Goal: Task Accomplishment & Management: Use online tool/utility

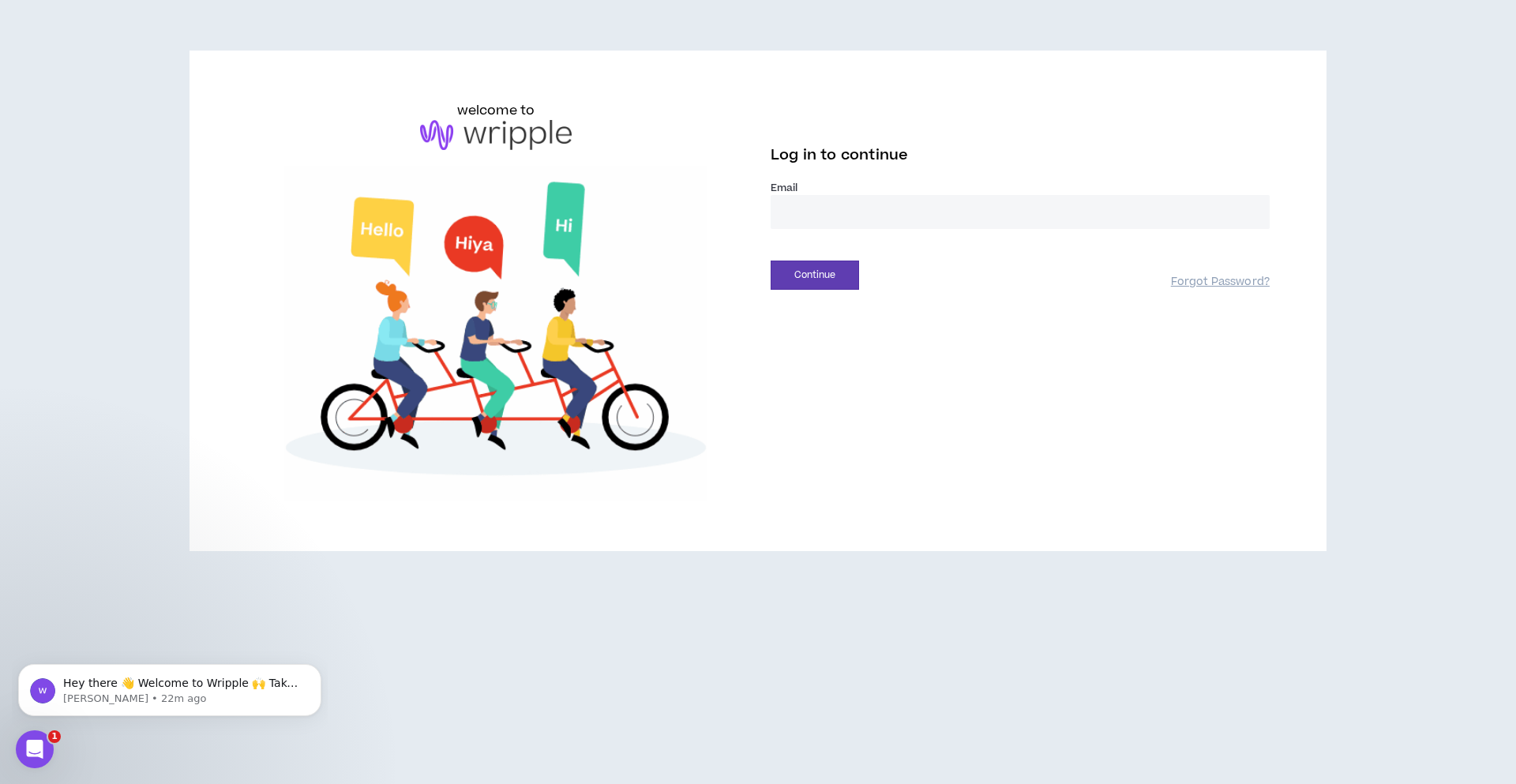
click at [894, 225] on input "email" at bounding box center [1020, 211] width 499 height 34
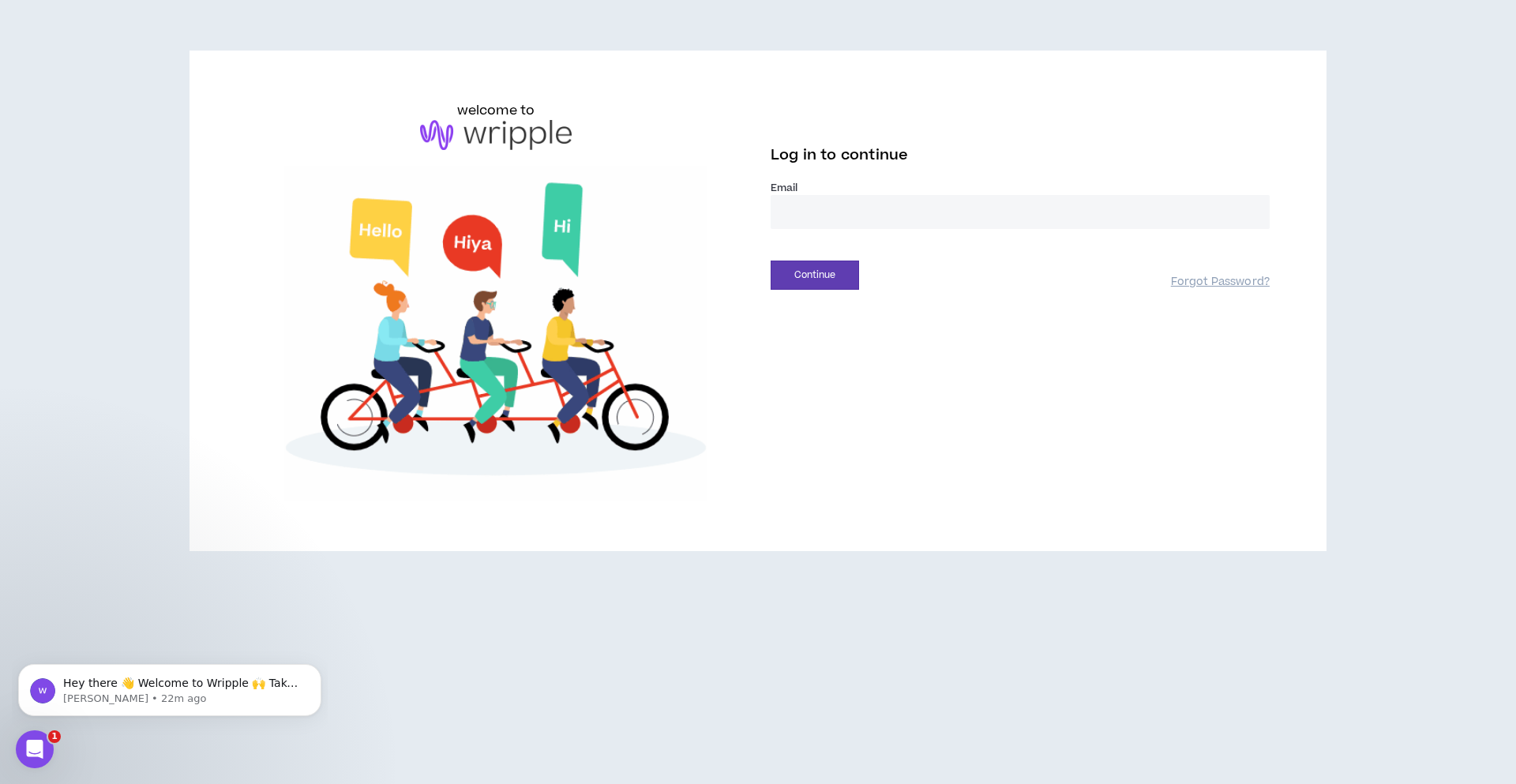
type input "**********"
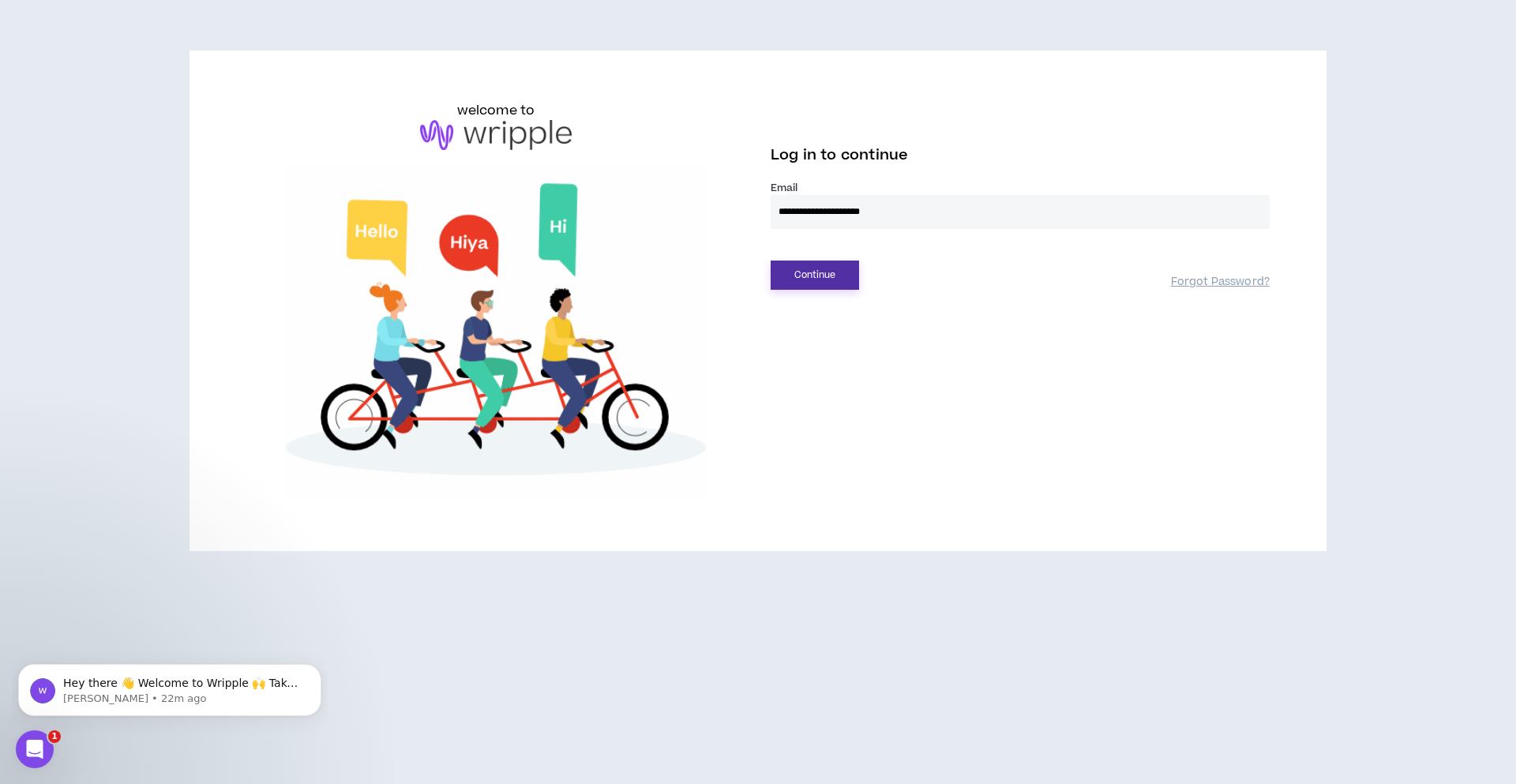
click at [848, 270] on button "Continue" at bounding box center [815, 275] width 88 height 29
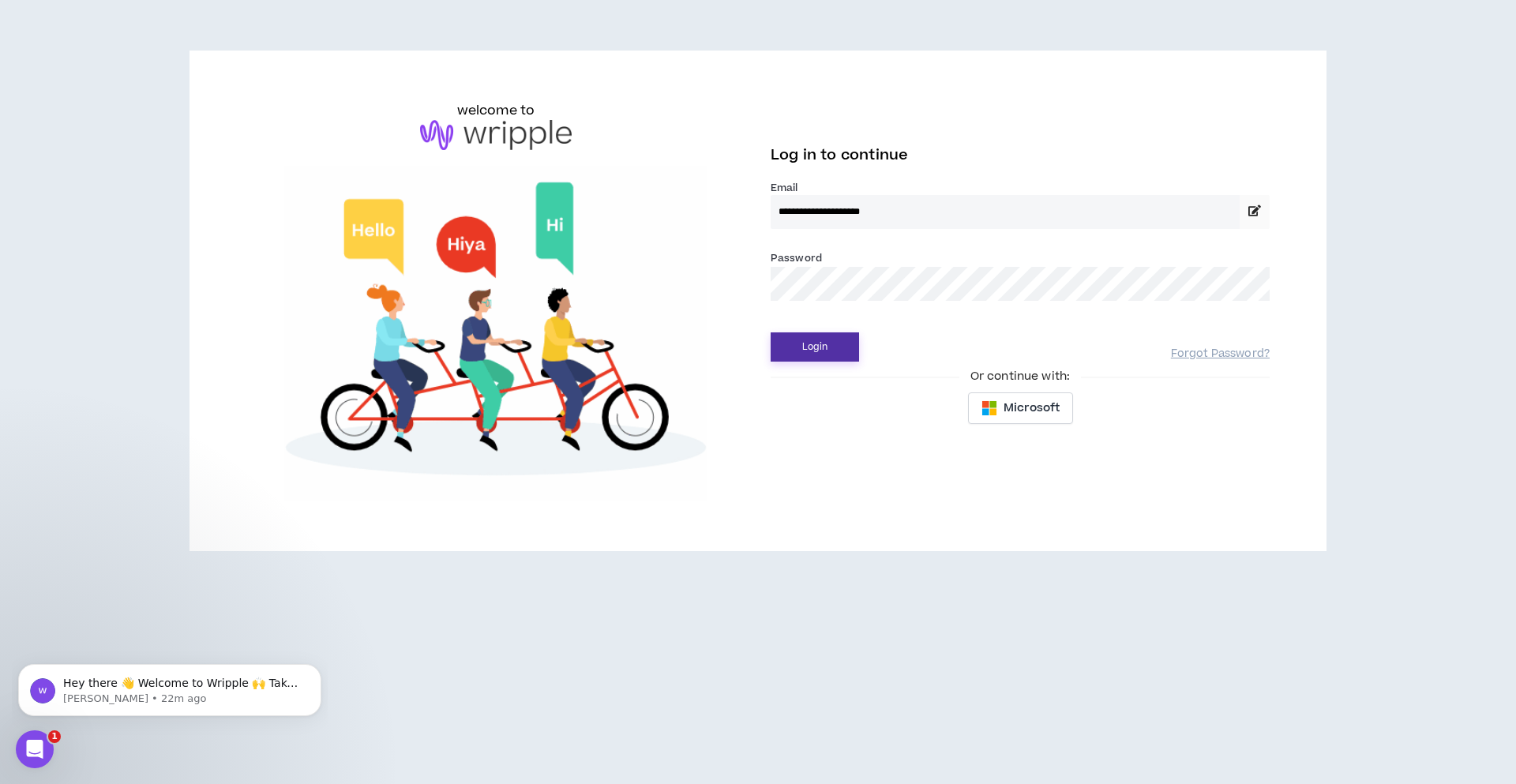
click at [833, 341] on button "Login" at bounding box center [815, 347] width 88 height 29
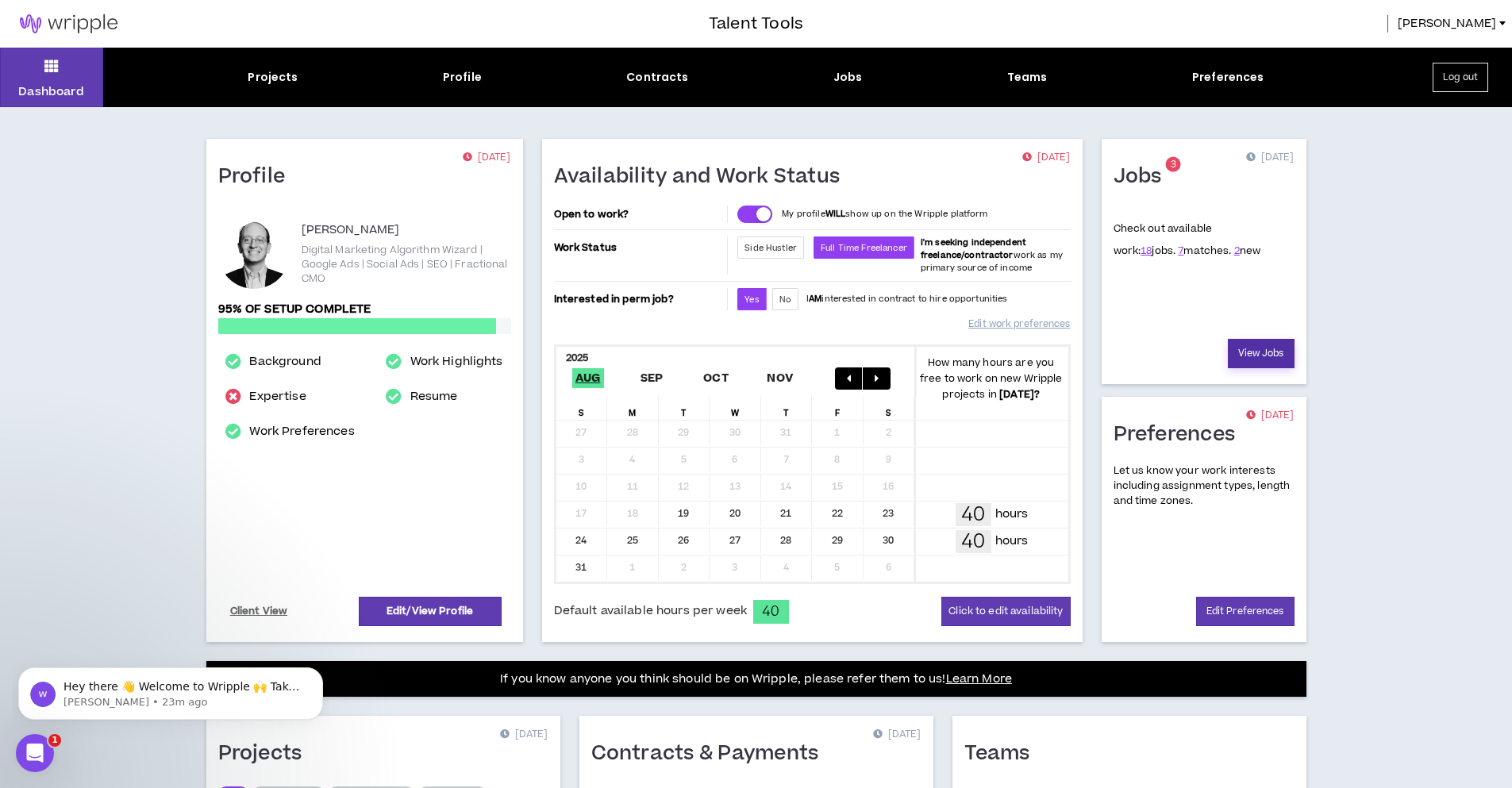
click at [1261, 356] on link "View Jobs" at bounding box center [1260, 354] width 66 height 29
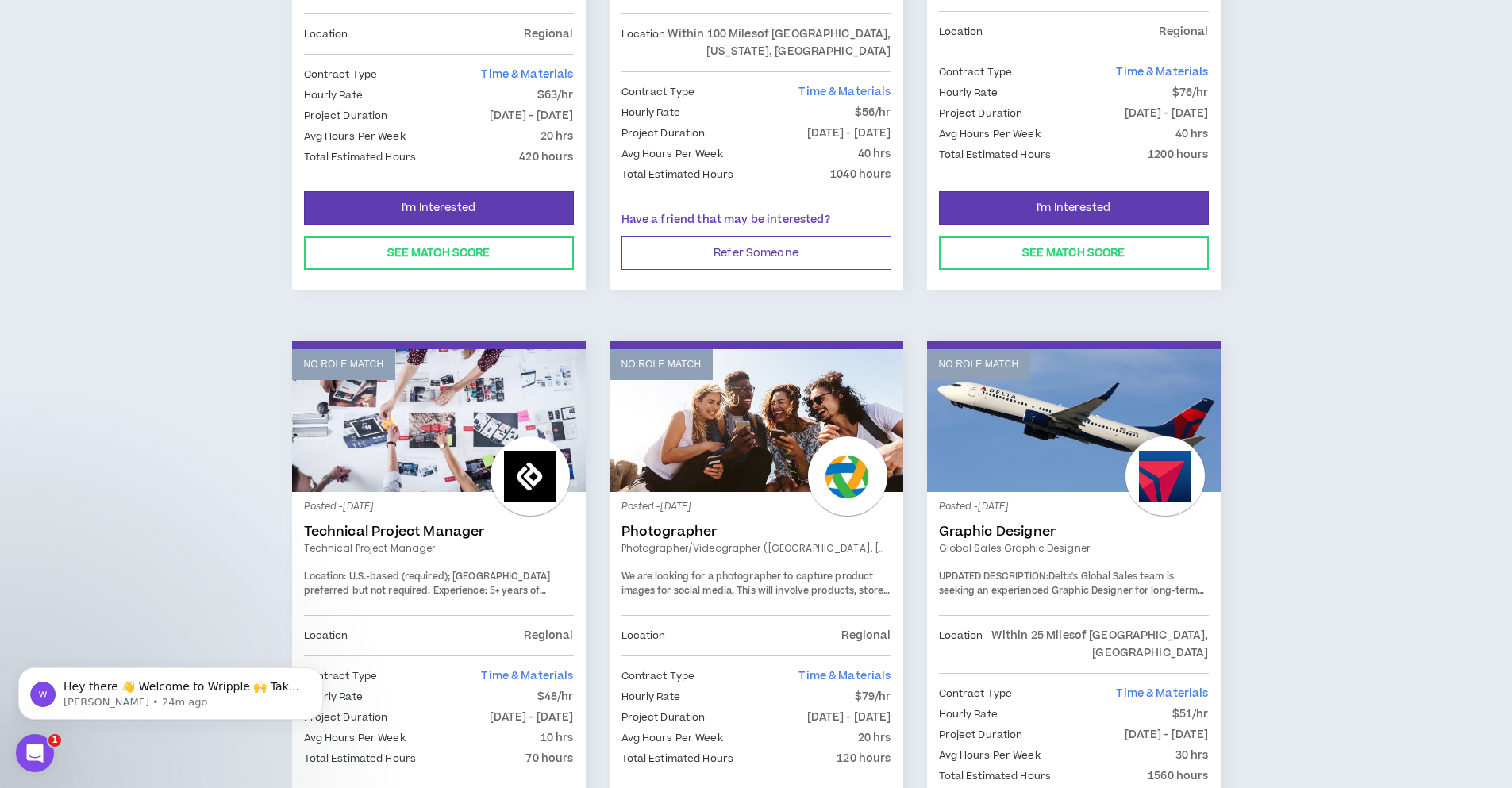
scroll to position [95, 0]
